Goal: Book appointment/travel/reservation

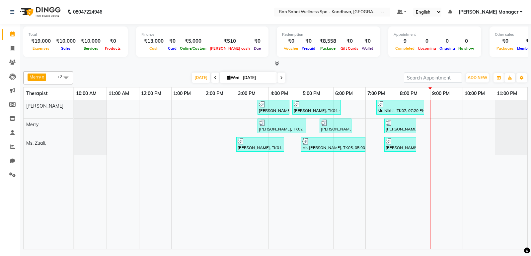
click at [241, 79] on input "[DATE]" at bounding box center [257, 78] width 33 height 10
select select "9"
select select "2025"
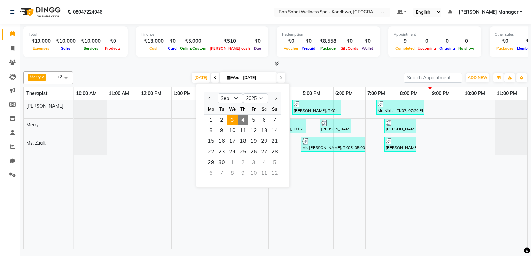
click at [273, 109] on div "Su" at bounding box center [274, 109] width 11 height 11
click at [209, 100] on button "Previous month" at bounding box center [210, 98] width 6 height 11
select select "8"
click at [276, 163] on span "31" at bounding box center [274, 162] width 11 height 11
type input "[DATE]"
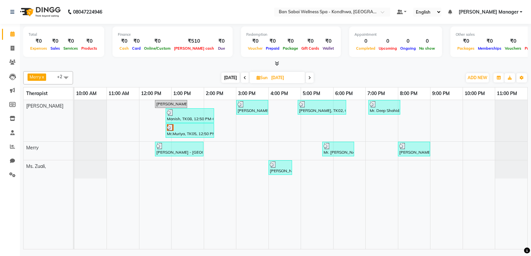
click at [308, 75] on span at bounding box center [309, 78] width 8 height 10
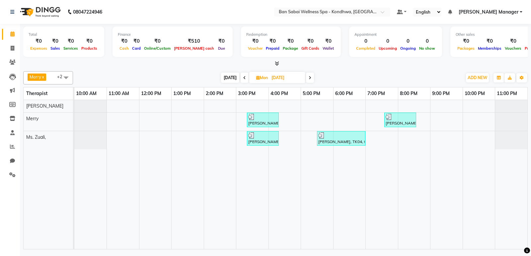
click at [310, 78] on icon at bounding box center [309, 78] width 3 height 4
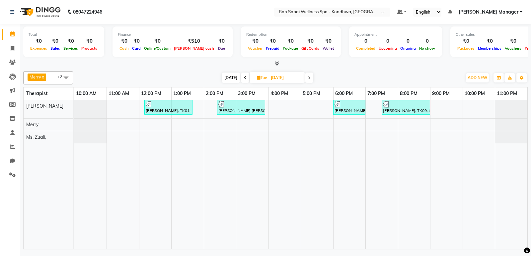
click at [310, 78] on span at bounding box center [309, 78] width 8 height 10
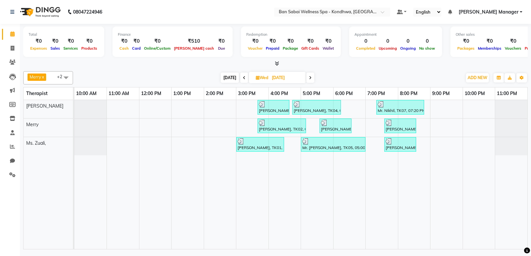
click at [310, 78] on icon at bounding box center [310, 78] width 3 height 4
type input "[DATE]"
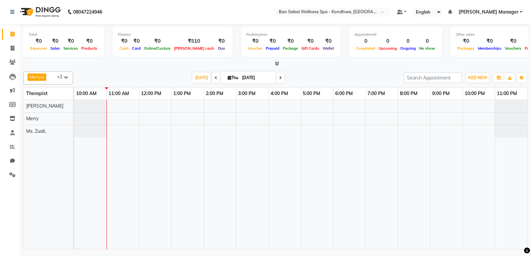
click at [279, 62] on icon at bounding box center [277, 63] width 4 height 5
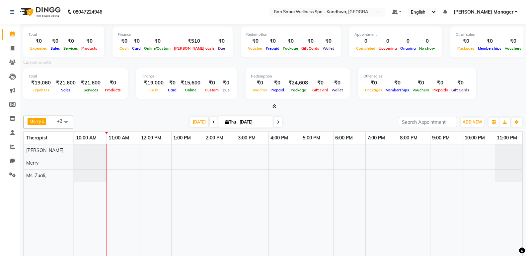
click at [276, 107] on icon at bounding box center [274, 106] width 4 height 5
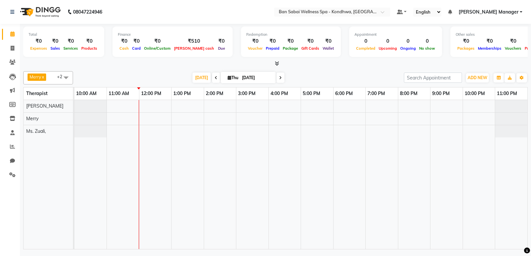
click at [172, 122] on div at bounding box center [300, 174] width 453 height 149
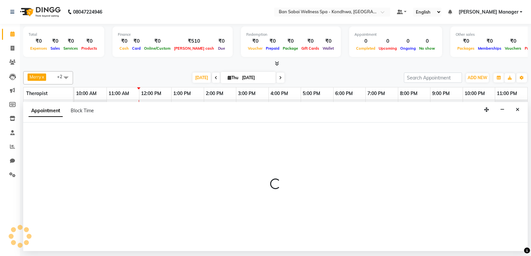
select select "78586"
select select "780"
select select "tentative"
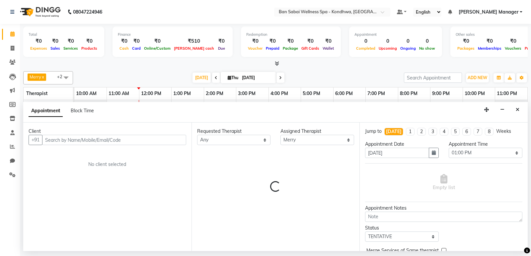
click at [134, 142] on input "text" at bounding box center [114, 140] width 144 height 10
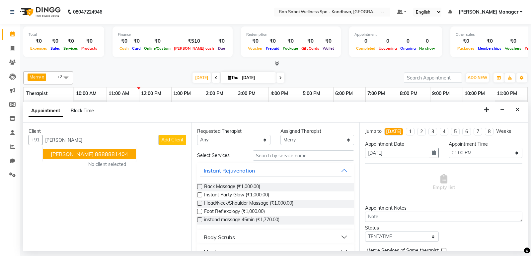
click at [127, 152] on ngb-highlight "8888881404" at bounding box center [111, 154] width 33 height 7
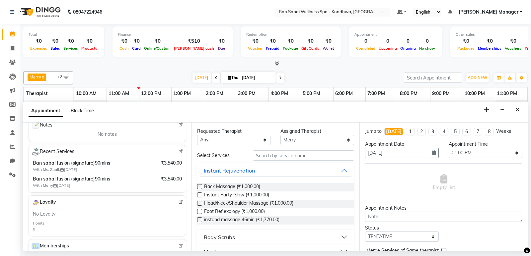
scroll to position [105, 0]
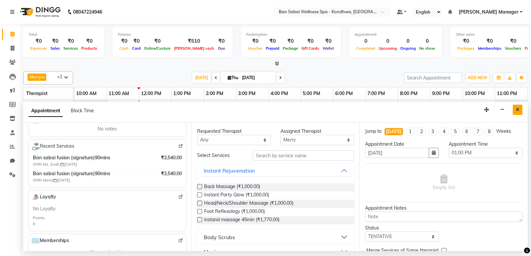
type input "8888881404"
click at [516, 109] on icon "Close" at bounding box center [517, 109] width 4 height 5
